Goal: Task Accomplishment & Management: Manage account settings

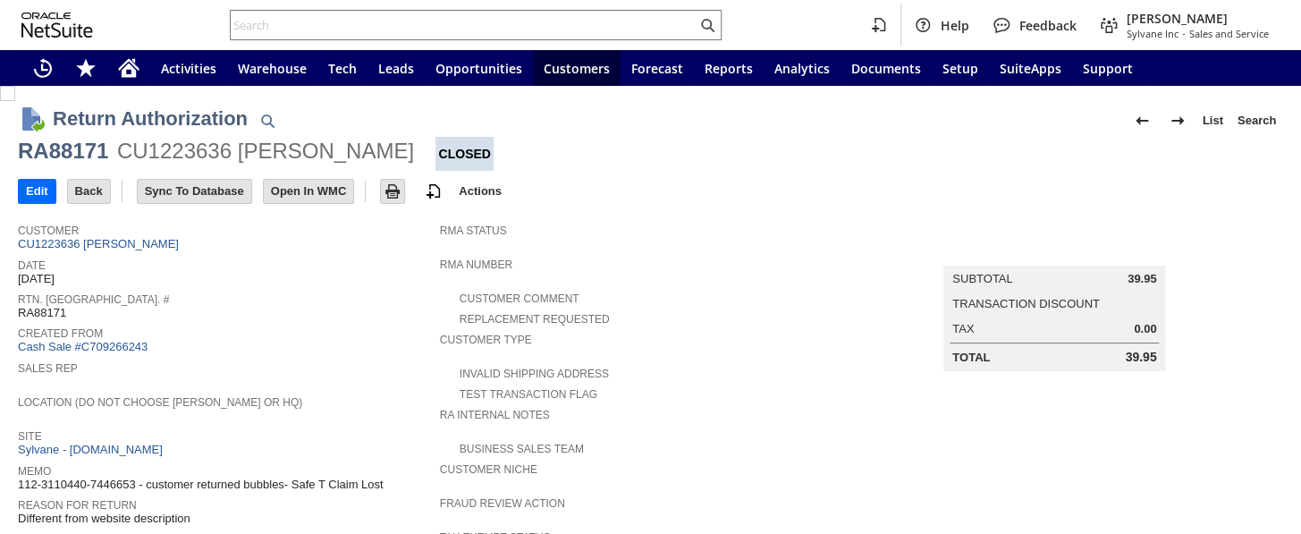
scroll to position [243, 0]
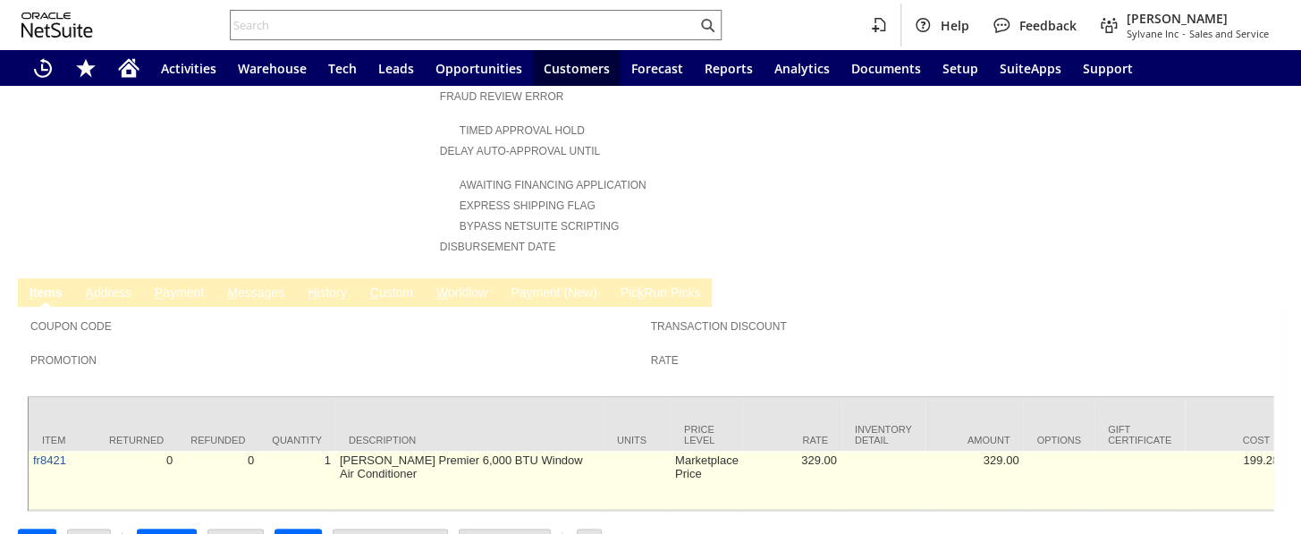
scroll to position [726, 0]
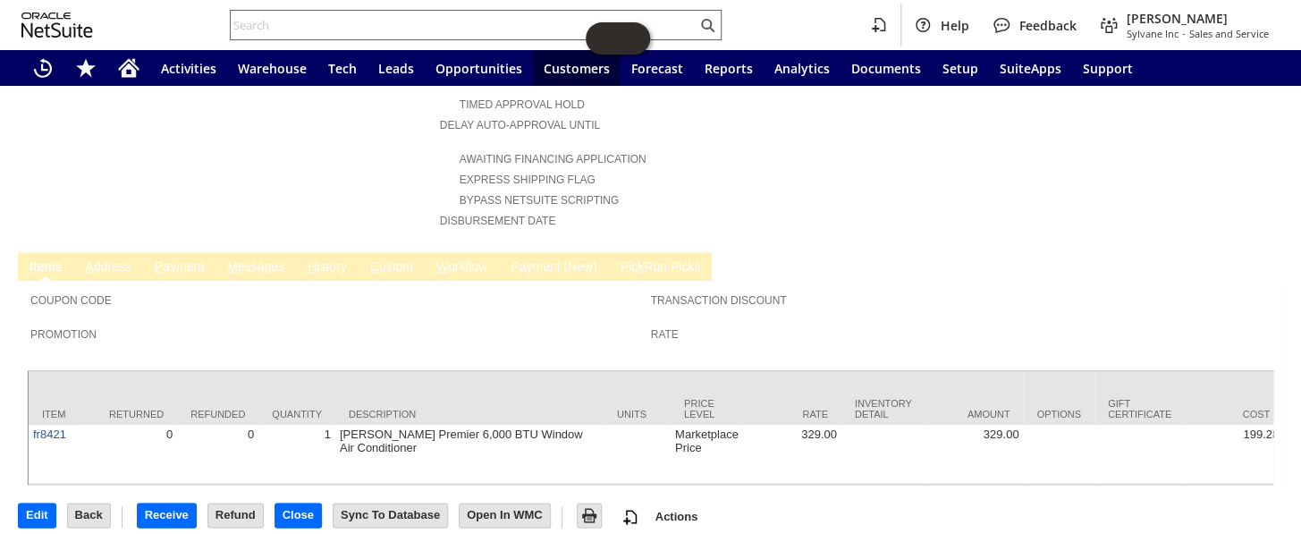
click at [344, 22] on input "text" at bounding box center [464, 24] width 466 height 21
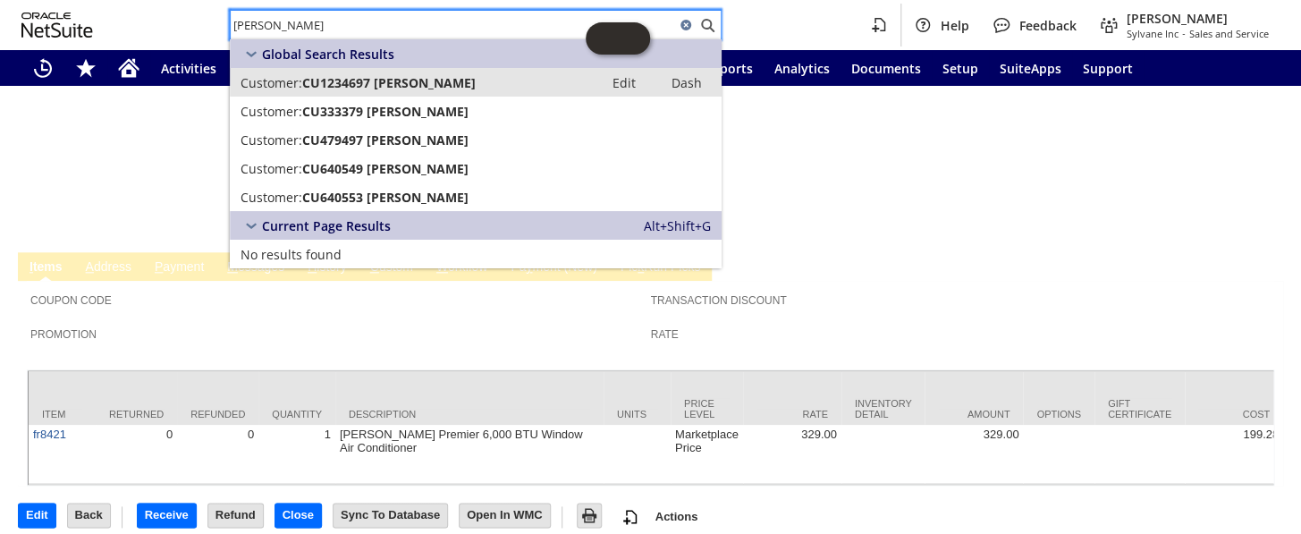
type input "nylander"
click at [413, 81] on span "CU1234697 nellie nylander" at bounding box center [388, 82] width 173 height 17
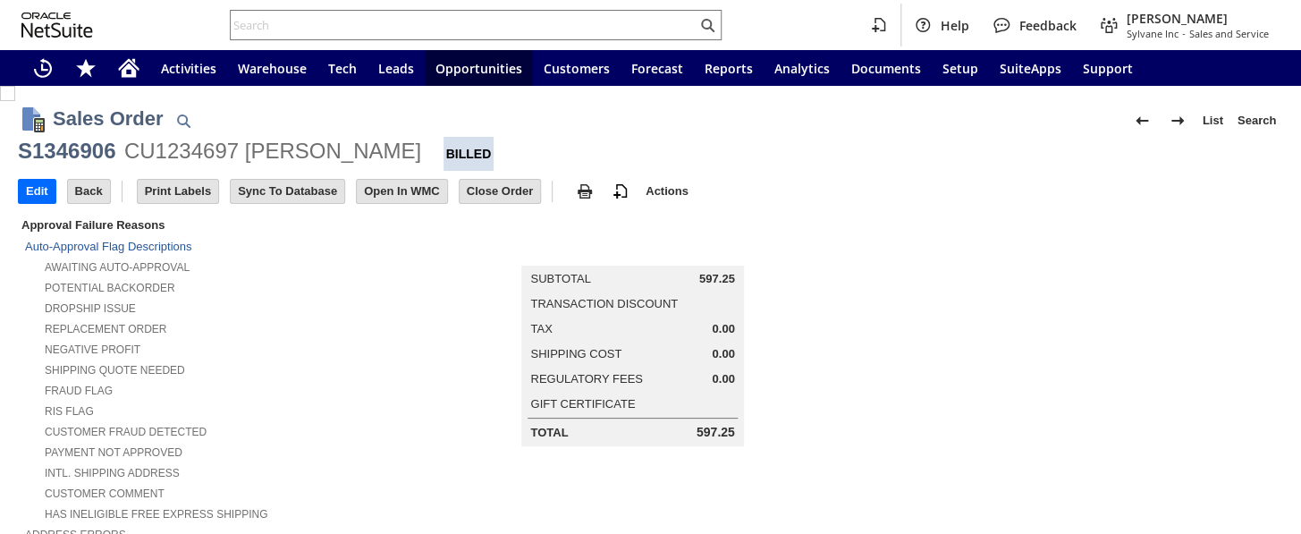
scroll to position [650, 0]
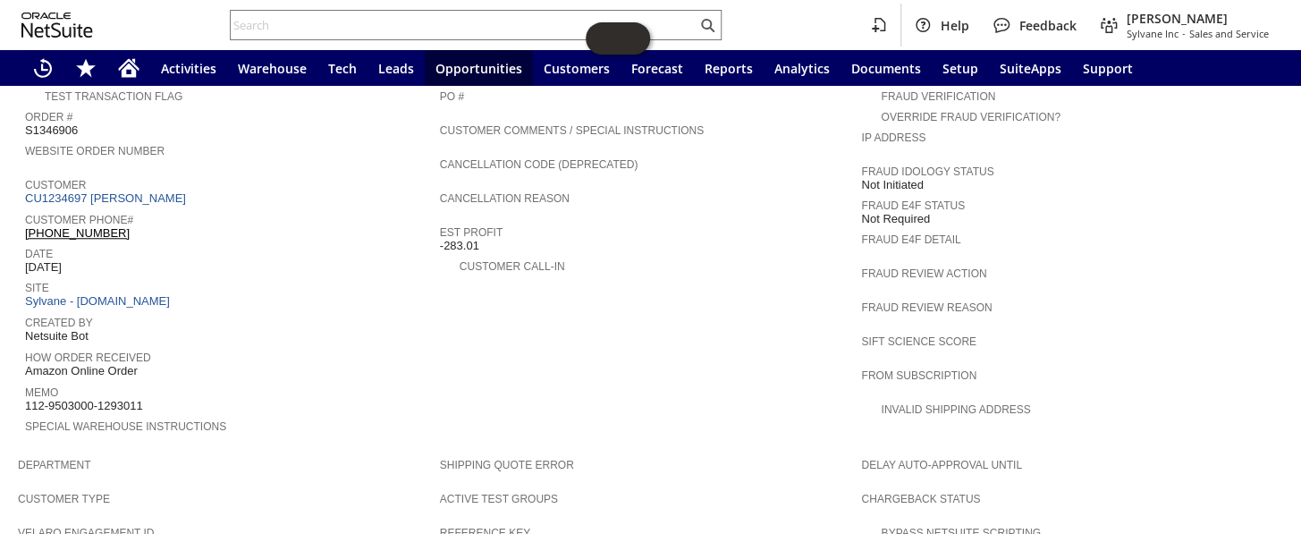
drag, startPoint x: 151, startPoint y: 189, endPoint x: 152, endPoint y: 205, distance: 16.1
click at [152, 208] on div "Customer Phone# (347) 448-3190 X86265" at bounding box center [228, 224] width 406 height 32
copy div "(347) 448-3190 X86265"
click at [356, 32] on input "text" at bounding box center [464, 24] width 466 height 21
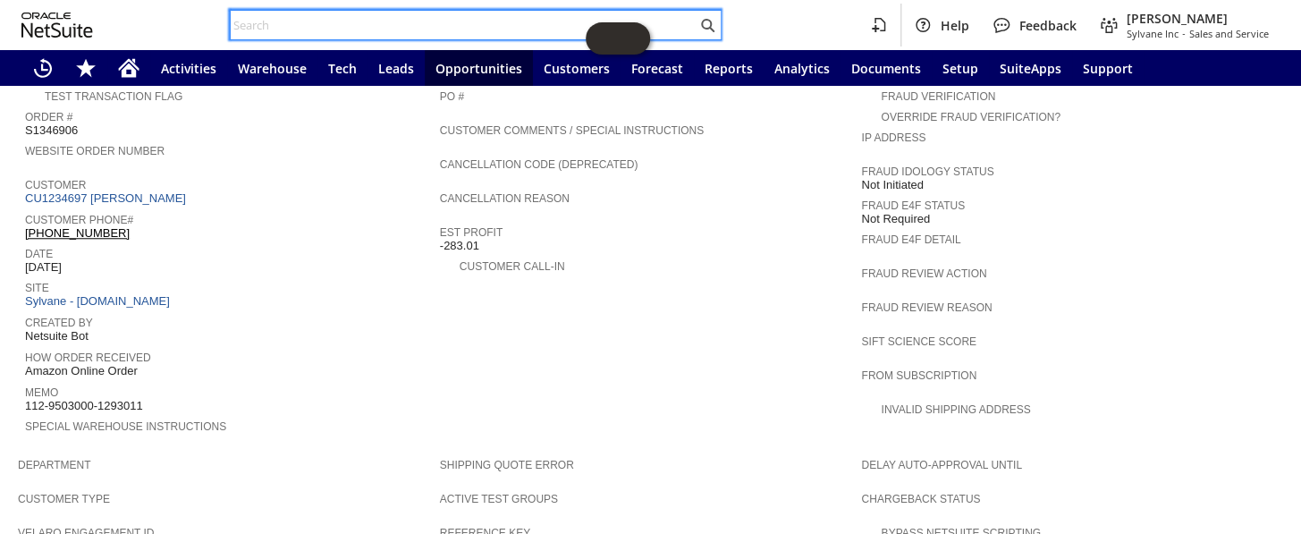
paste input "CU1221905"
type input "CU1221905"
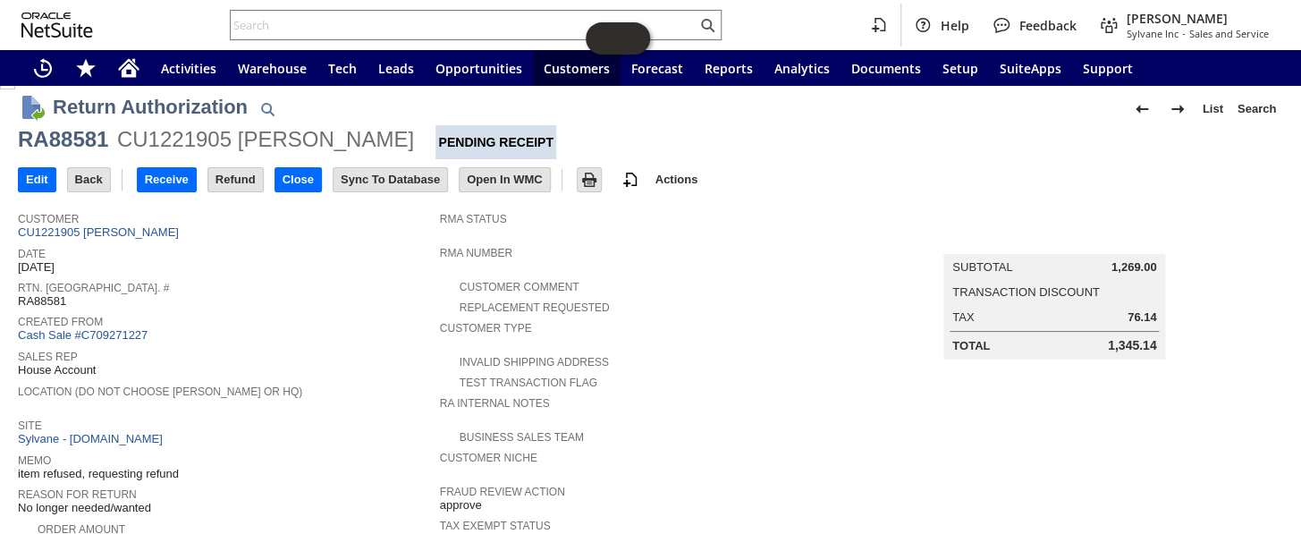
scroll to position [8, 0]
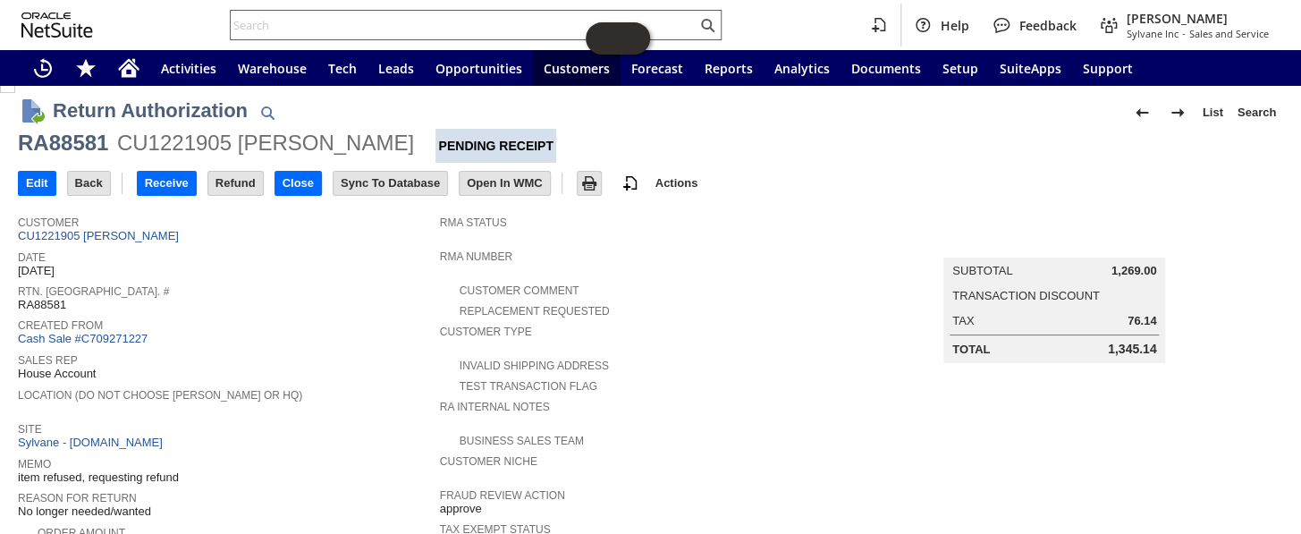
click at [331, 15] on input "text" at bounding box center [464, 24] width 466 height 21
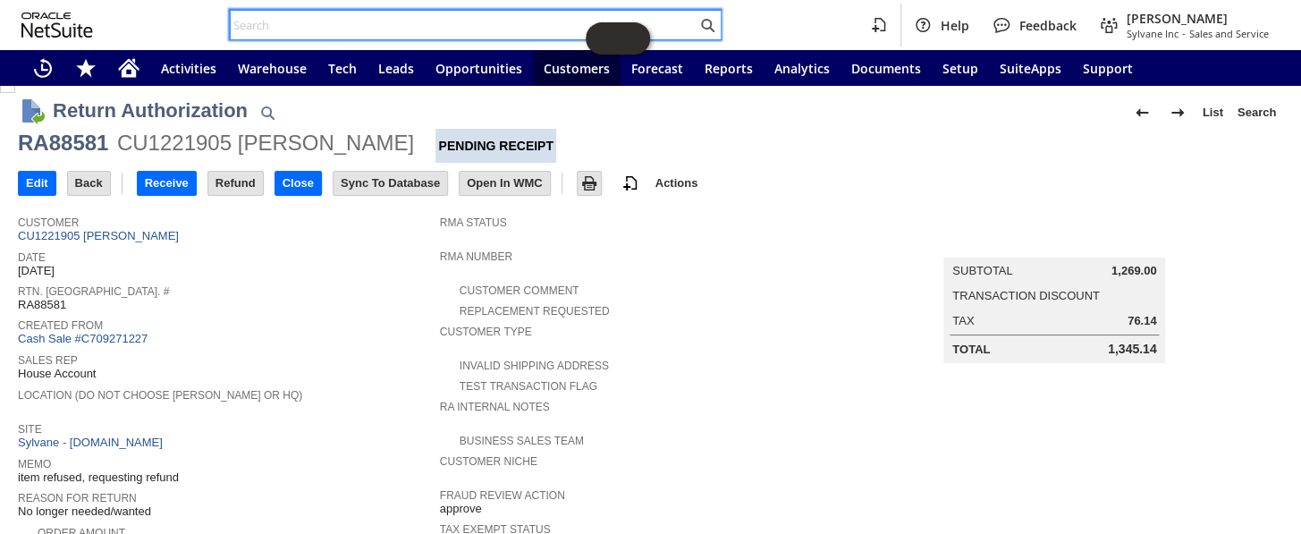
paste input "RA88965"
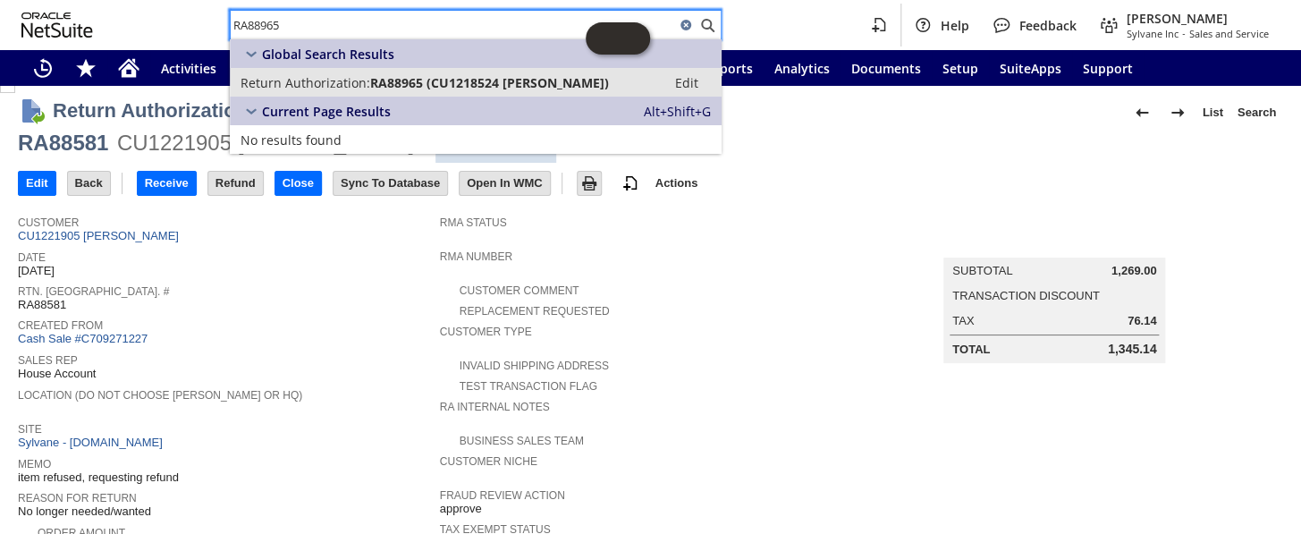
type input "RA88965"
click at [381, 80] on span "RA88965 (CU1218524 Michael Gross)" at bounding box center [489, 82] width 239 height 17
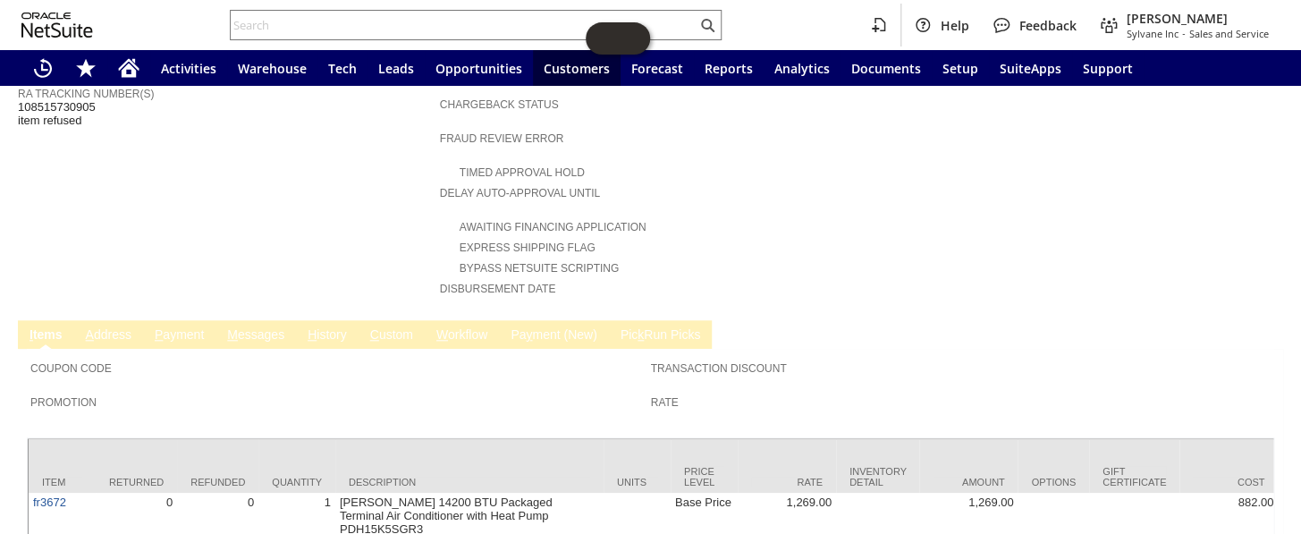
scroll to position [739, 0]
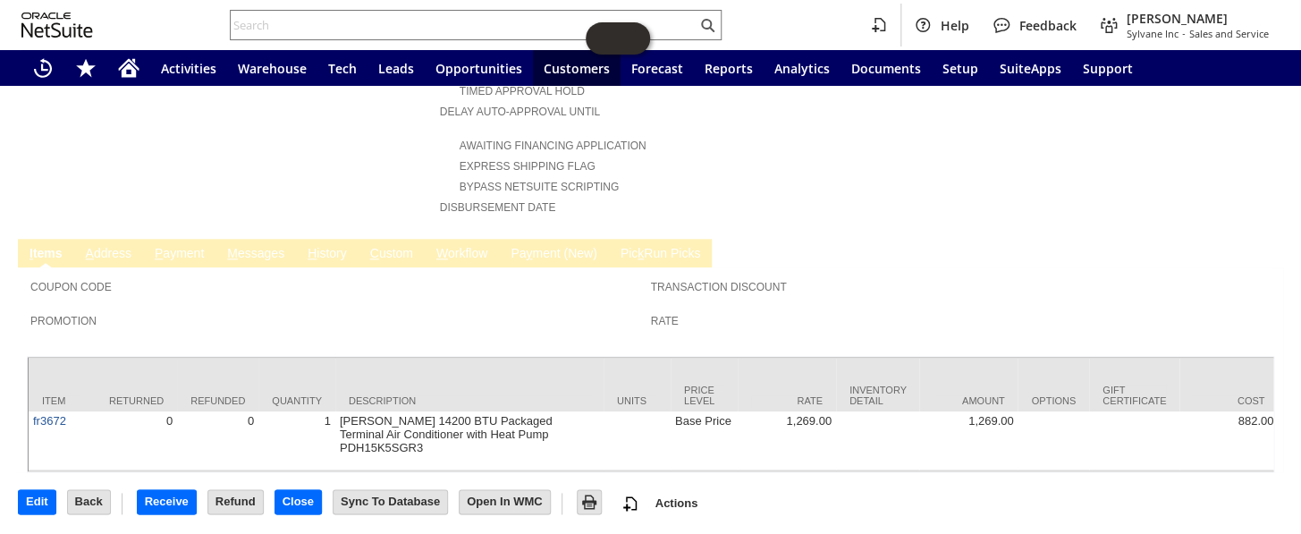
click at [113, 246] on link "A ddress" at bounding box center [108, 254] width 55 height 17
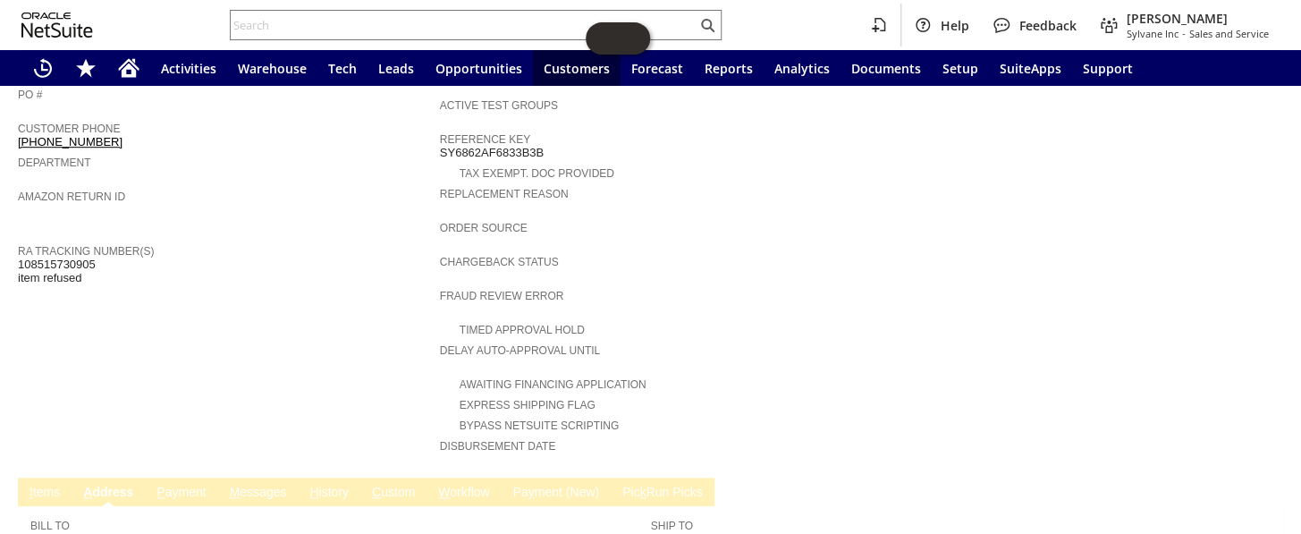
scroll to position [582, 0]
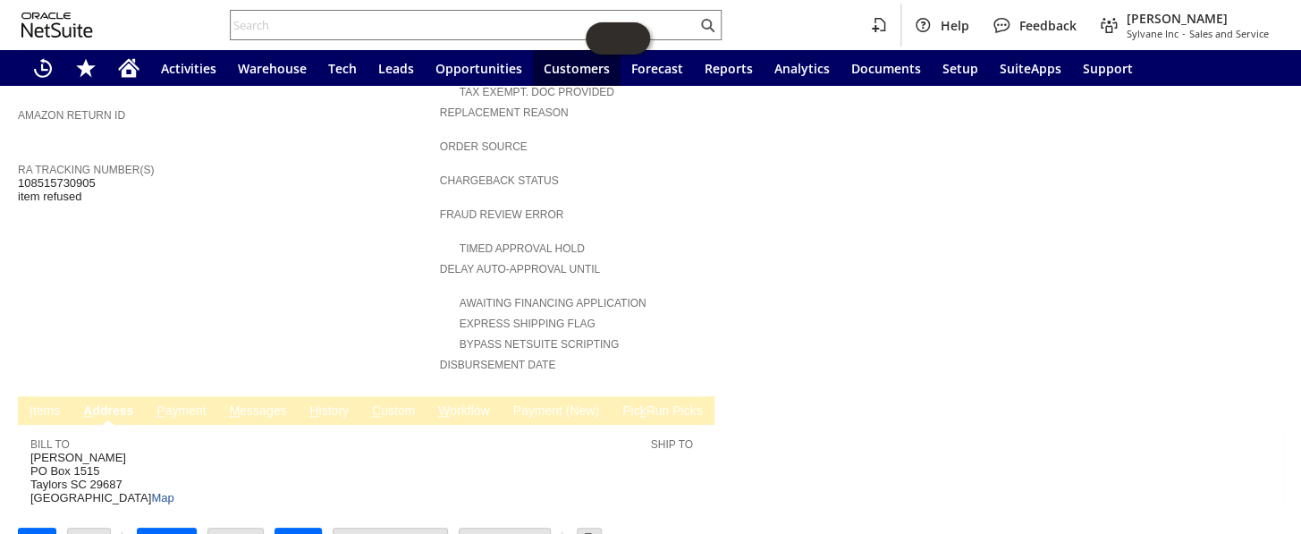
click at [331, 403] on link "H istory" at bounding box center [329, 411] width 48 height 17
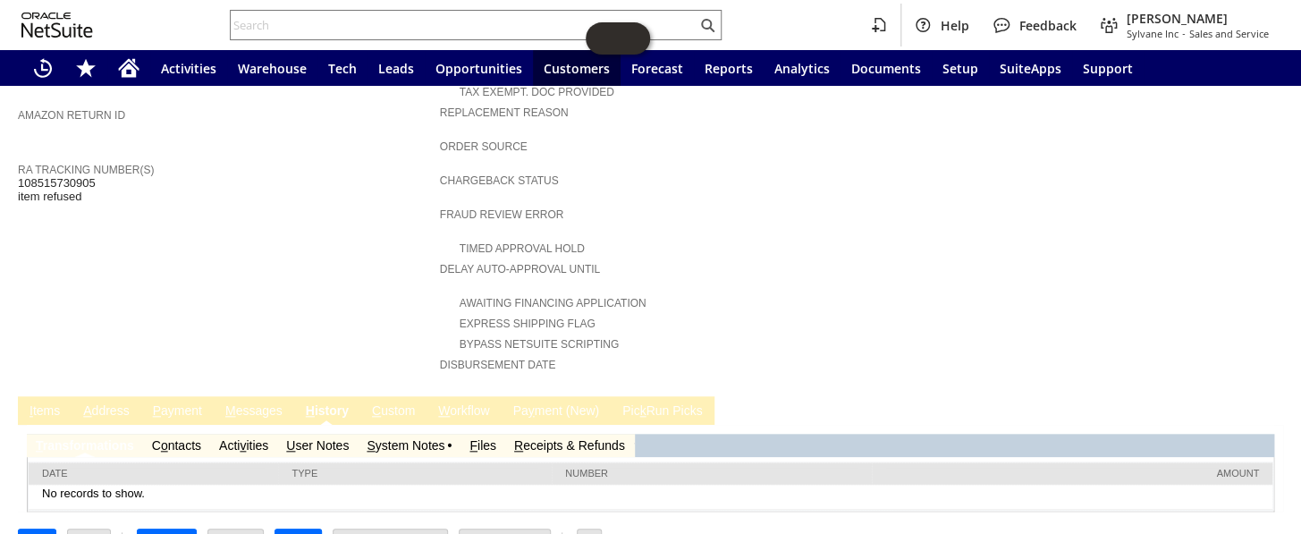
scroll to position [587, 0]
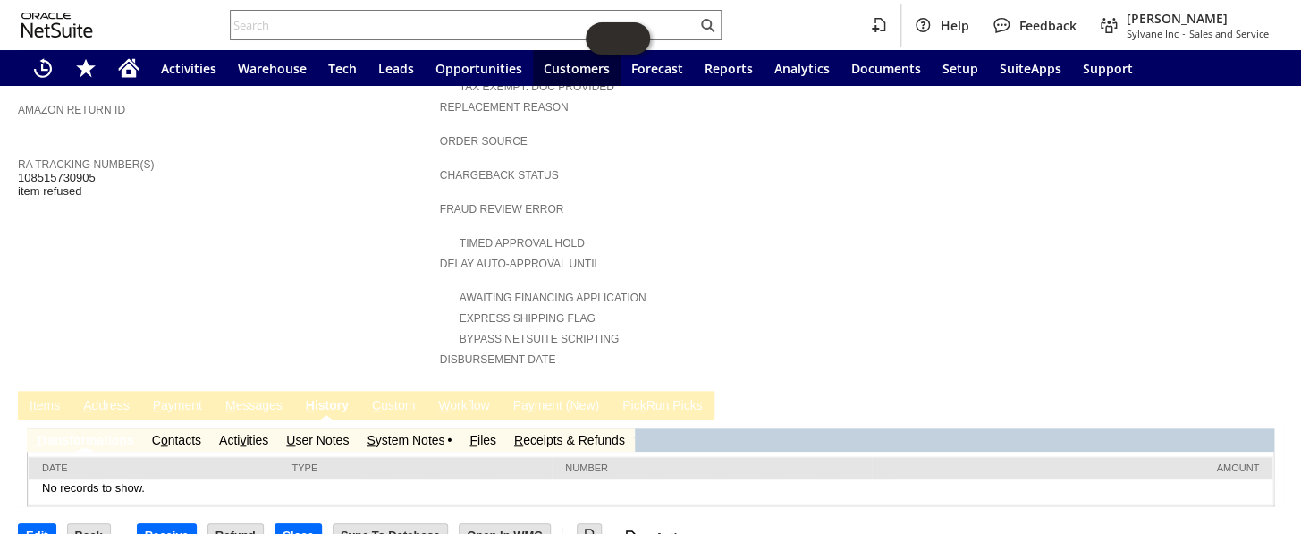
click at [436, 433] on link "S ystem Notes" at bounding box center [405, 440] width 78 height 14
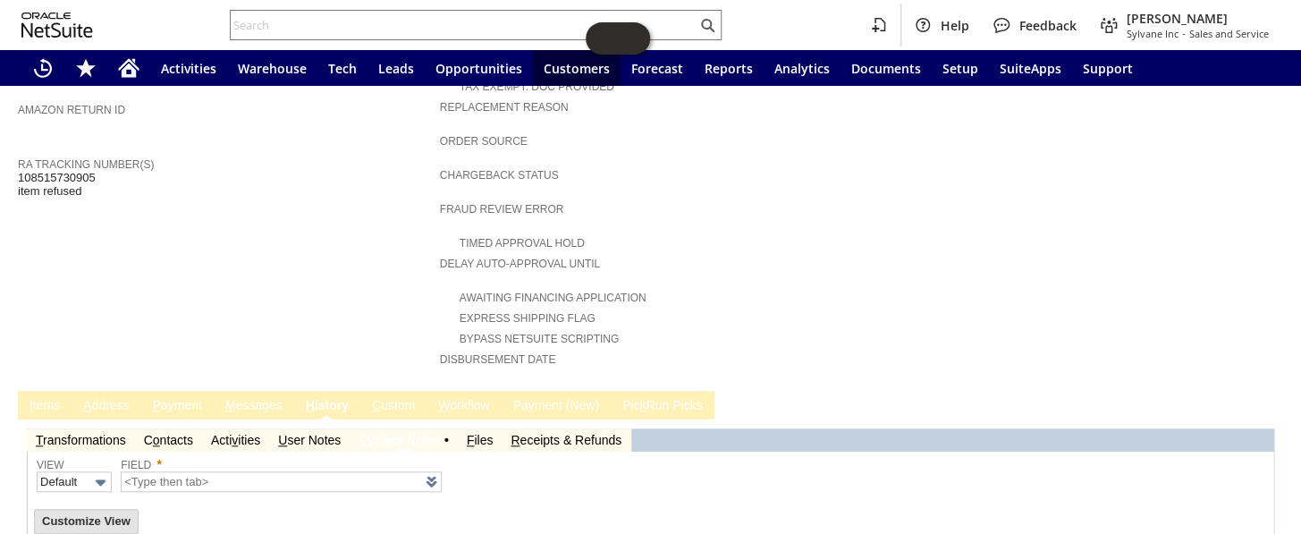
type input "1 to 25 of 79"
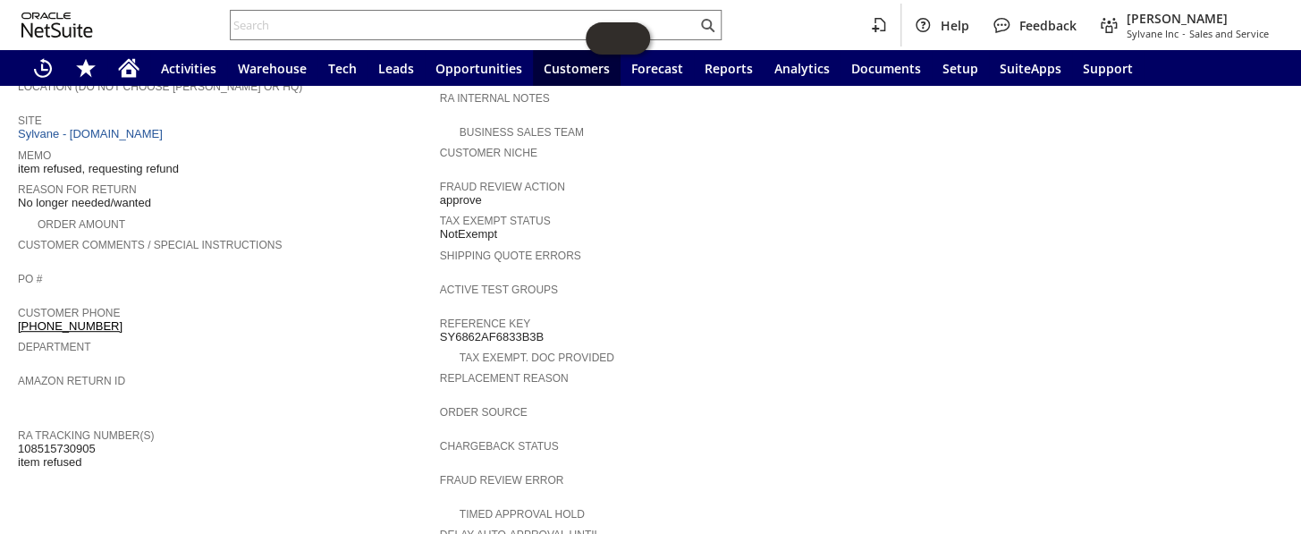
scroll to position [215, 0]
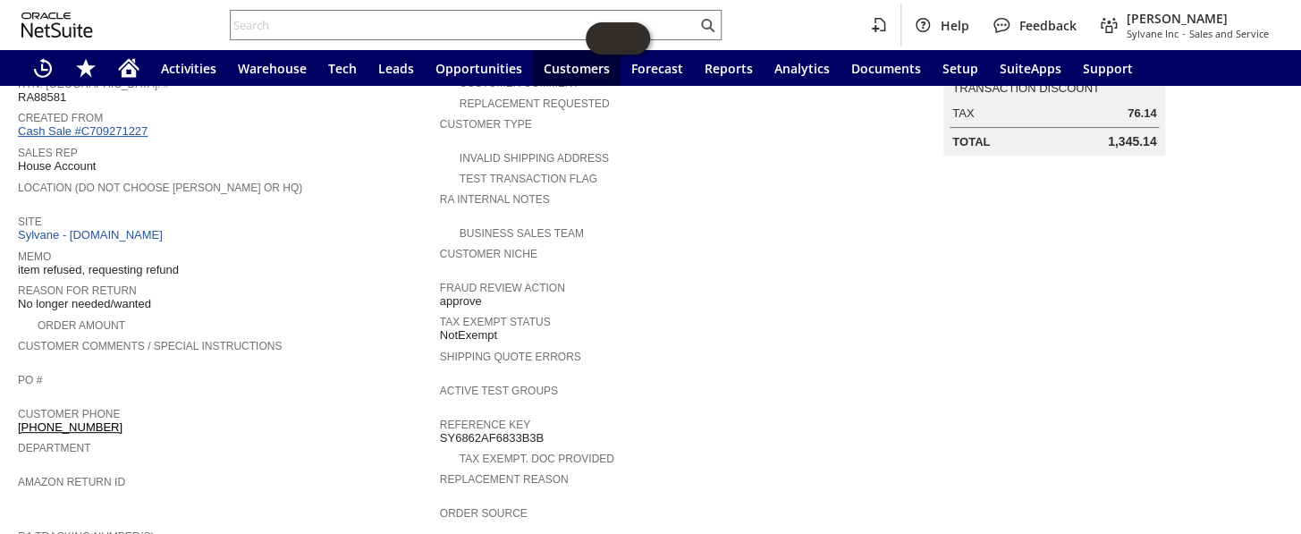
click at [113, 124] on link "Cash Sale #C709271227" at bounding box center [83, 130] width 130 height 13
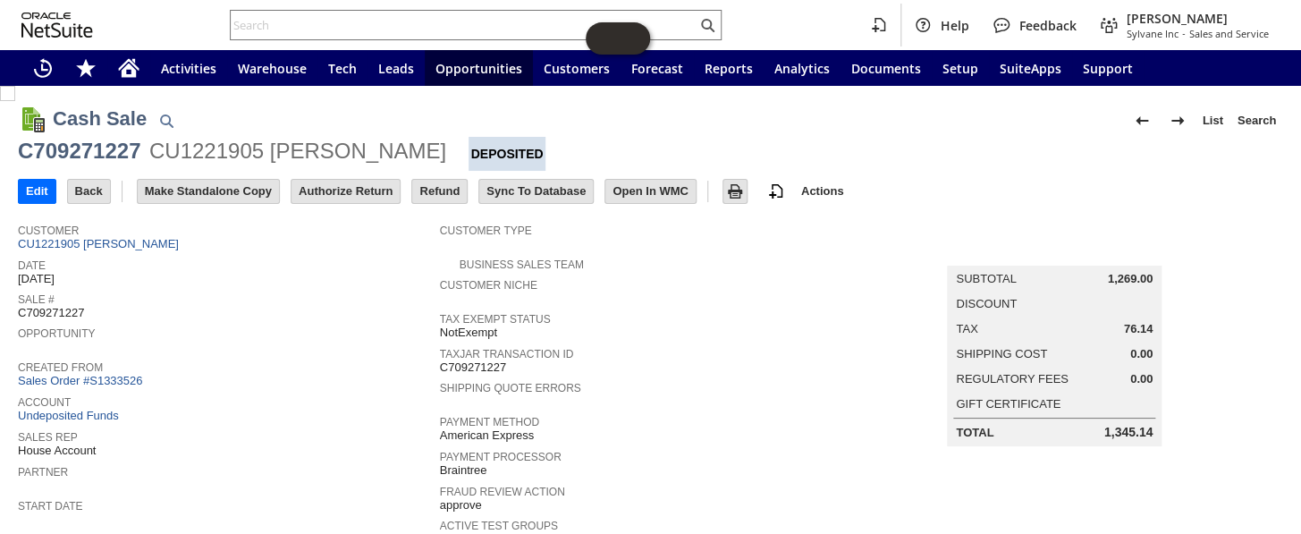
click at [312, 361] on span "Created From" at bounding box center [224, 365] width 413 height 18
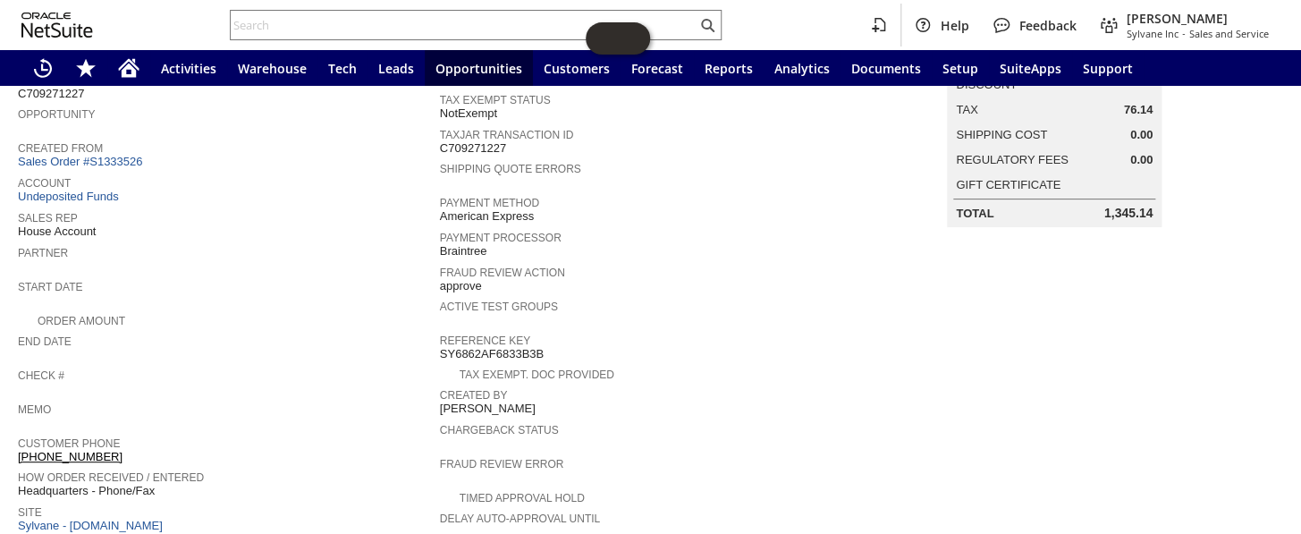
scroll to position [115, 0]
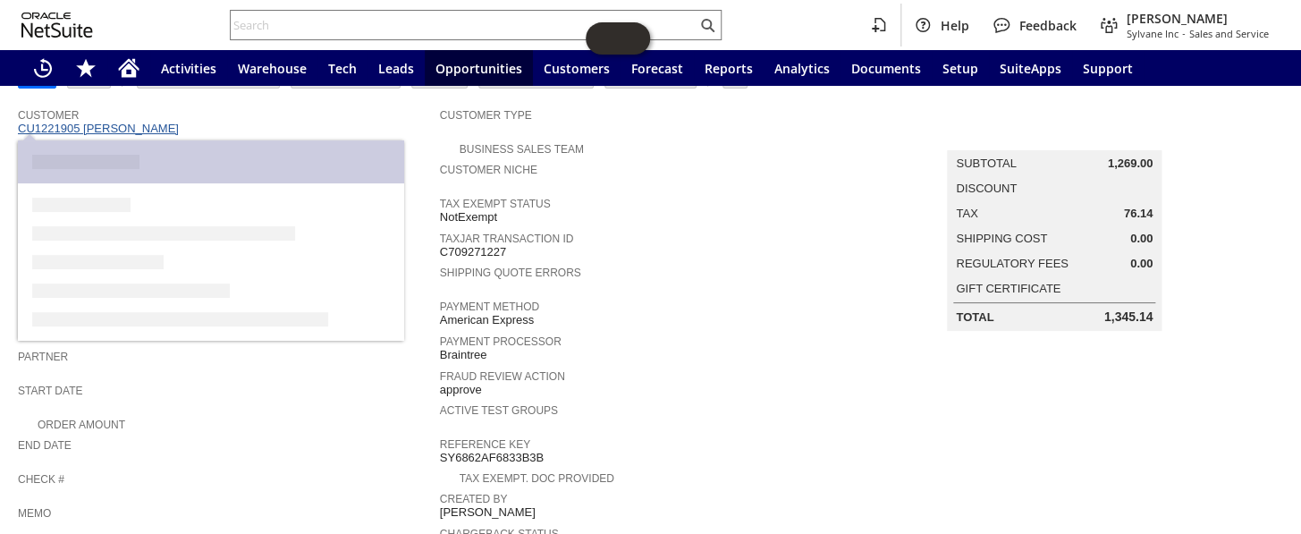
click at [117, 122] on link "CU1221905 [PERSON_NAME]" at bounding box center [100, 128] width 165 height 13
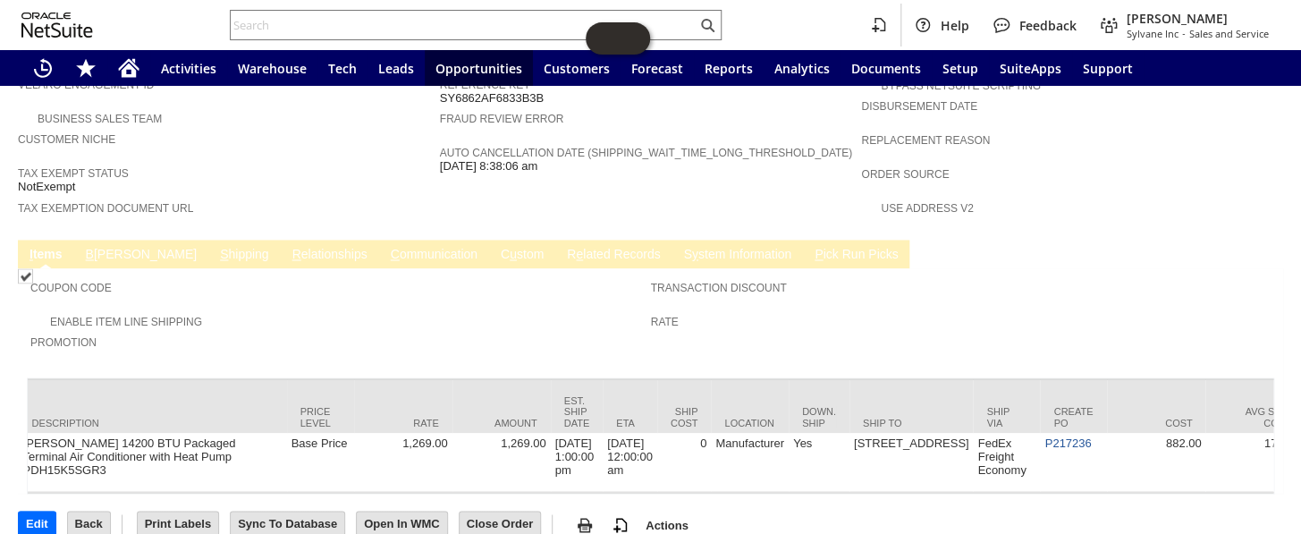
scroll to position [0, 1314]
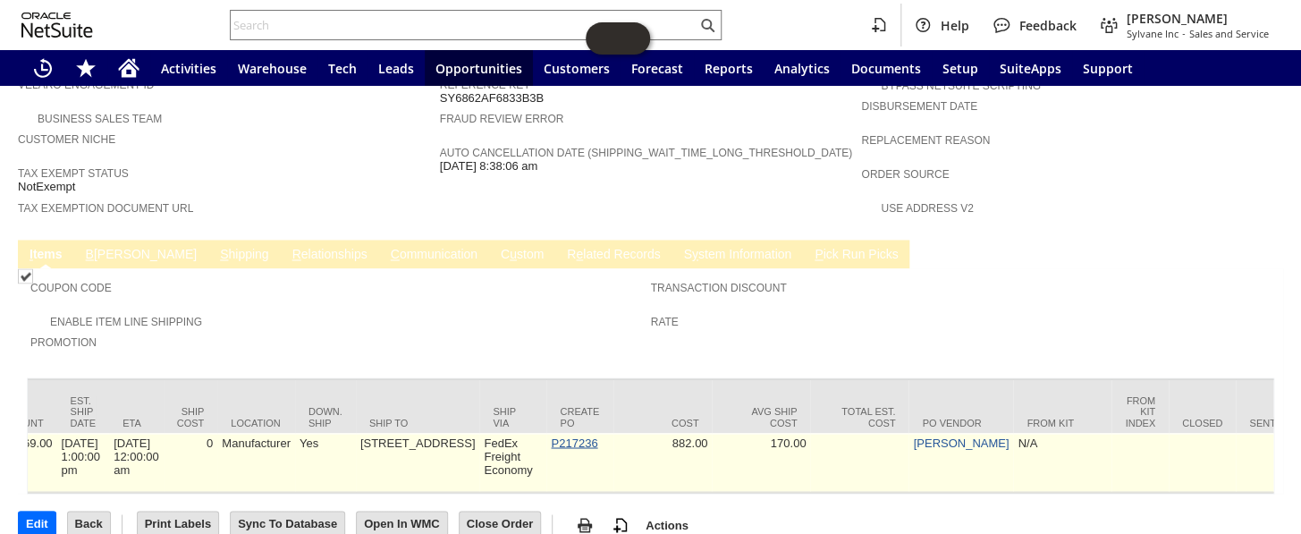
click at [551, 435] on link "P217236" at bounding box center [574, 441] width 46 height 13
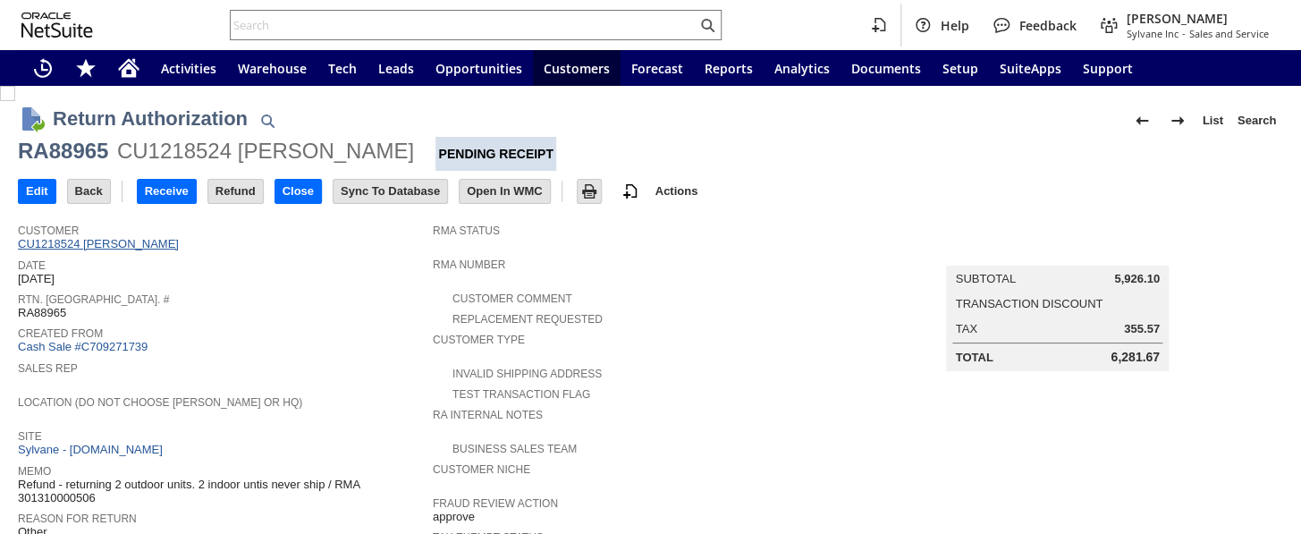
click at [105, 243] on link "CU1218524 [PERSON_NAME]" at bounding box center [100, 243] width 165 height 13
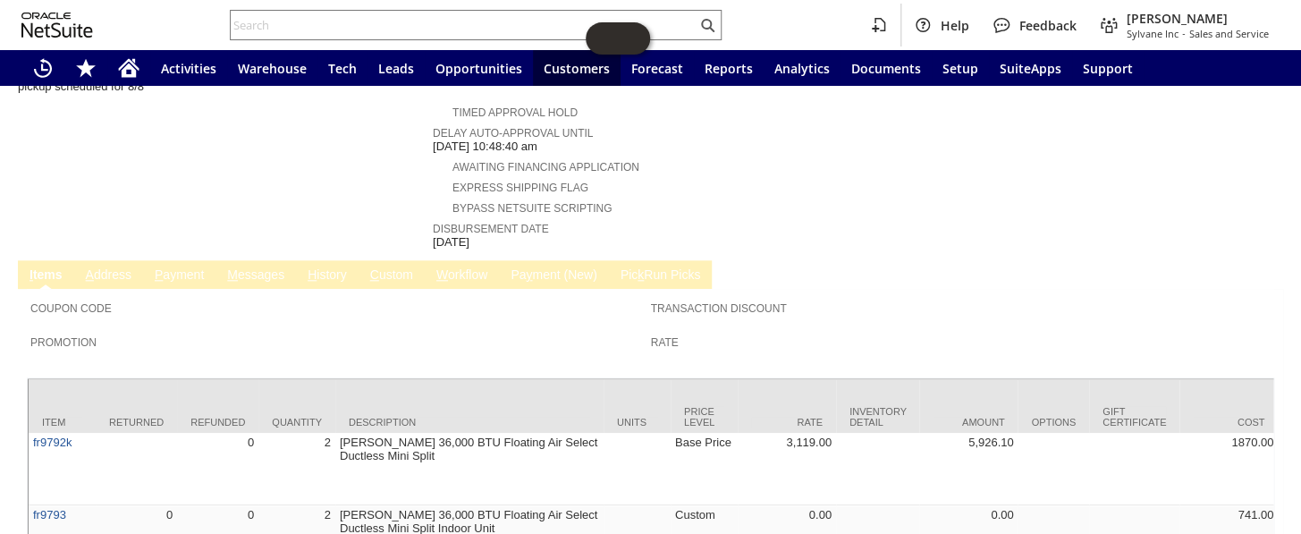
click at [387, 267] on link "C ustom" at bounding box center [392, 275] width 52 height 17
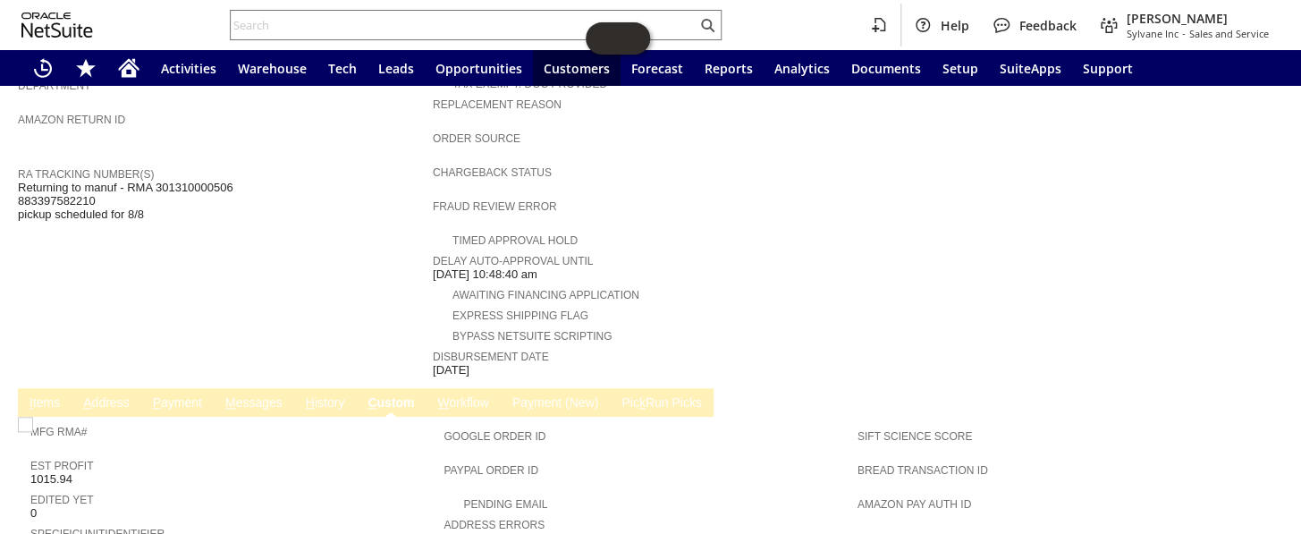
scroll to position [563, 0]
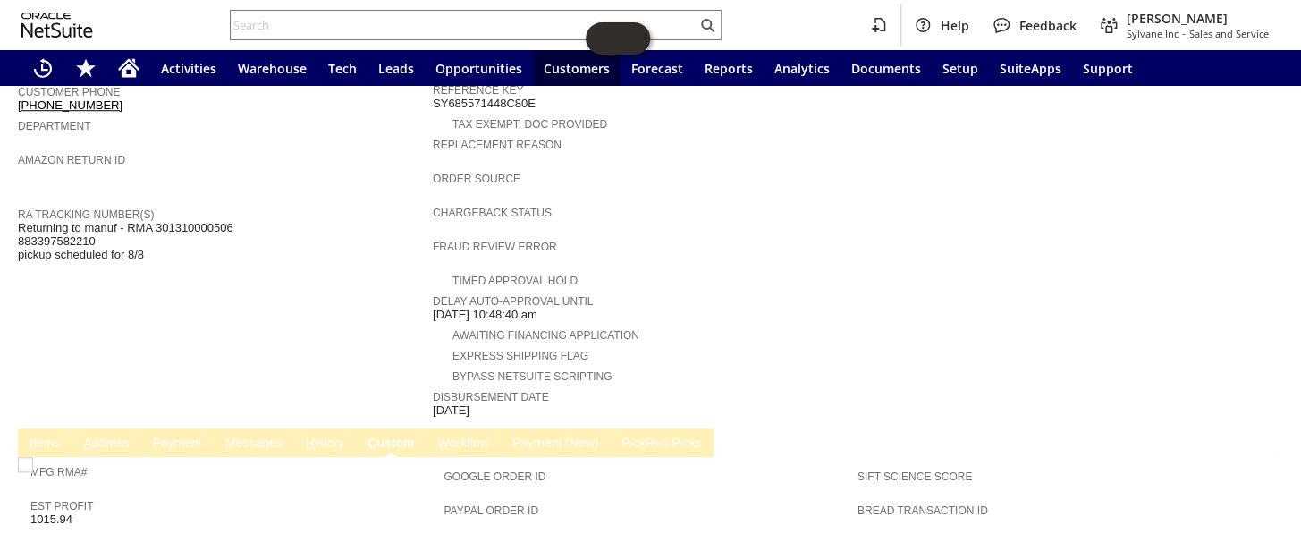
click at [262, 435] on link "M essages" at bounding box center [254, 443] width 66 height 17
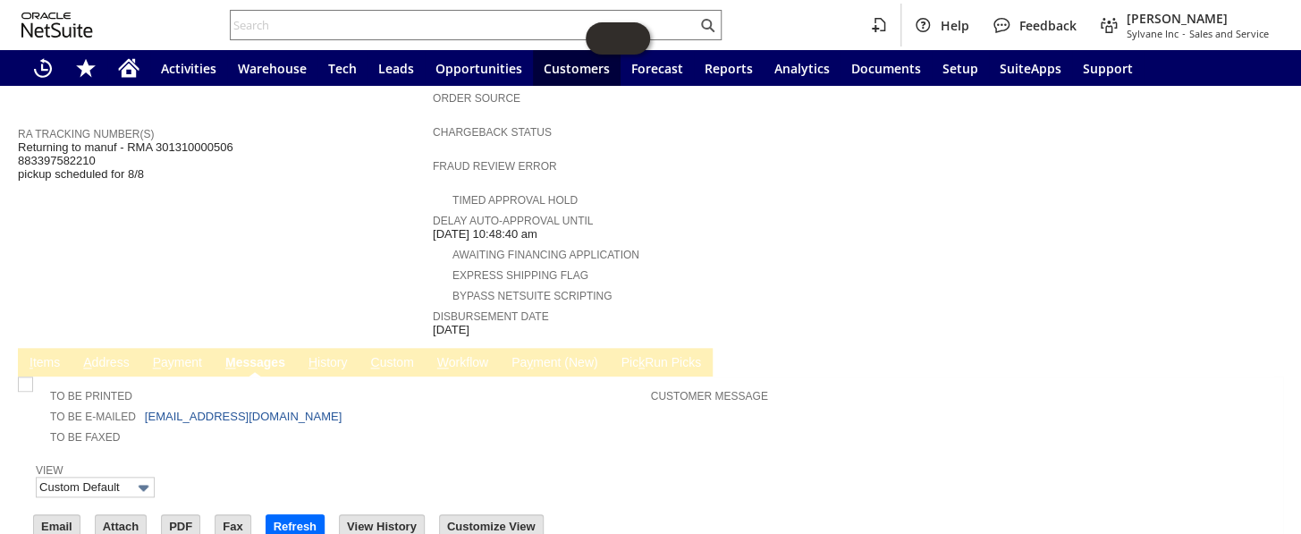
scroll to position [650, 0]
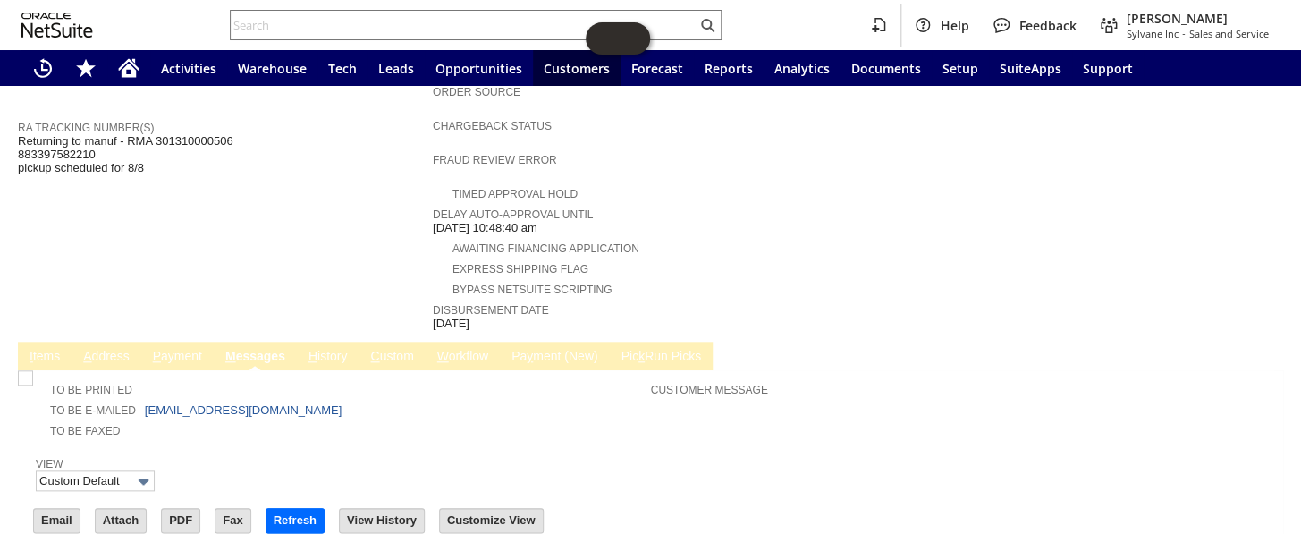
click at [401, 349] on link "C ustom" at bounding box center [392, 357] width 52 height 17
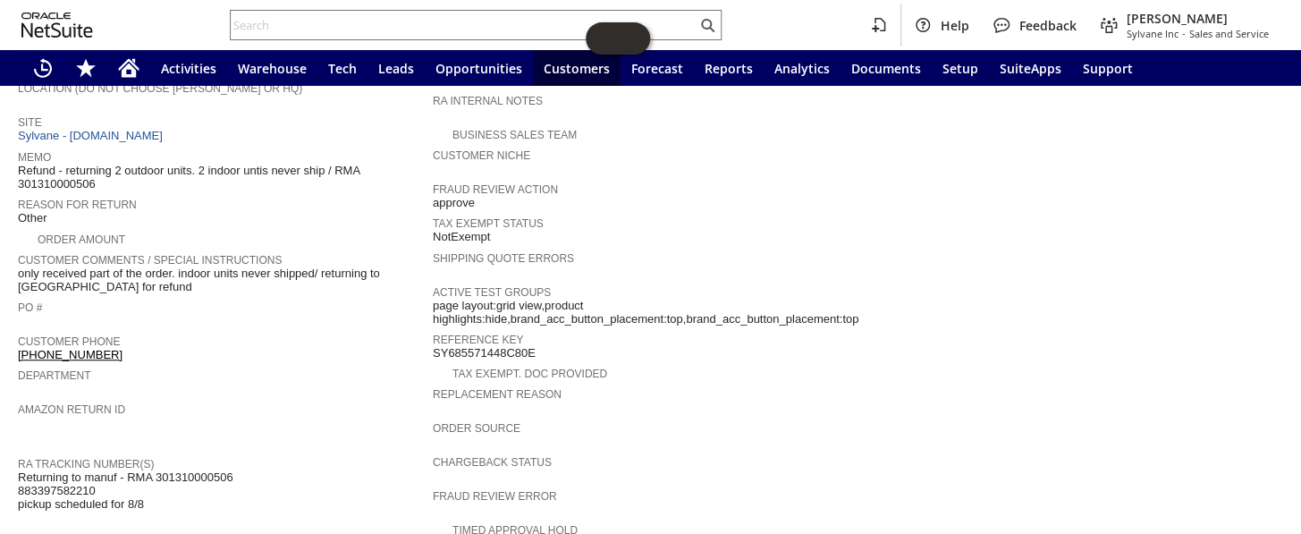
scroll to position [320, 0]
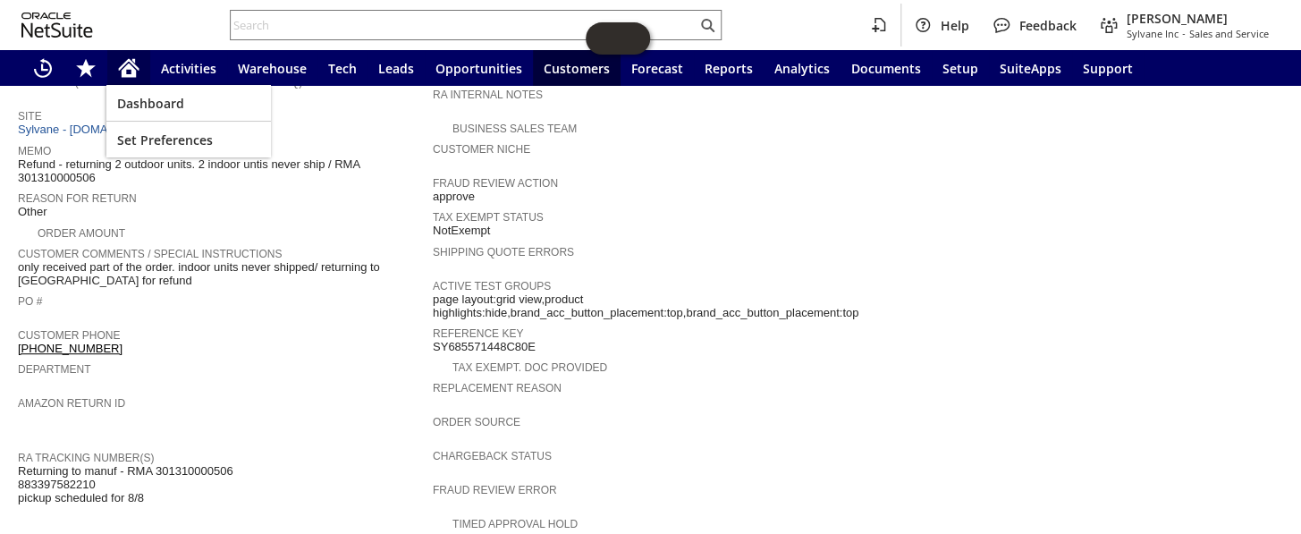
click at [125, 65] on icon "Home" at bounding box center [129, 69] width 14 height 13
